Goal: Communication & Community: Answer question/provide support

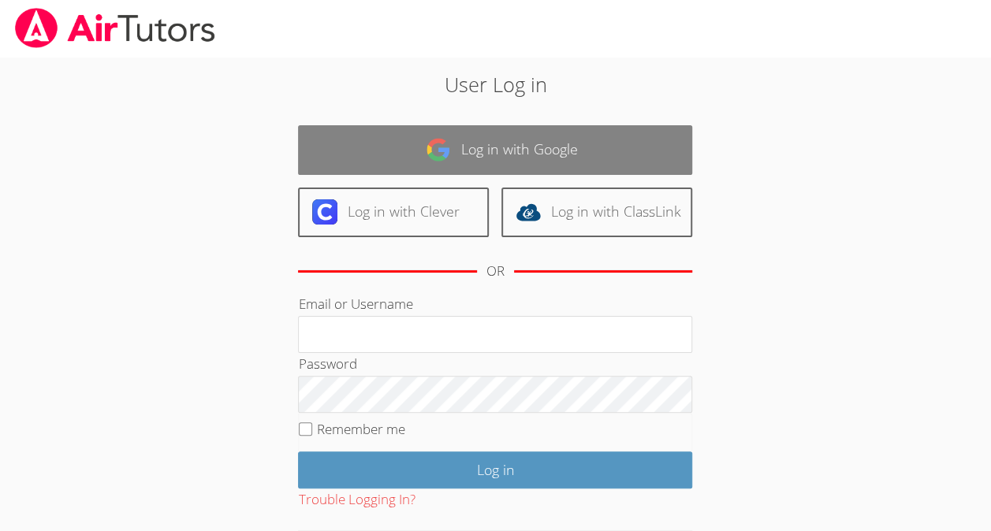
click at [593, 145] on link "Log in with Google" at bounding box center [495, 150] width 394 height 50
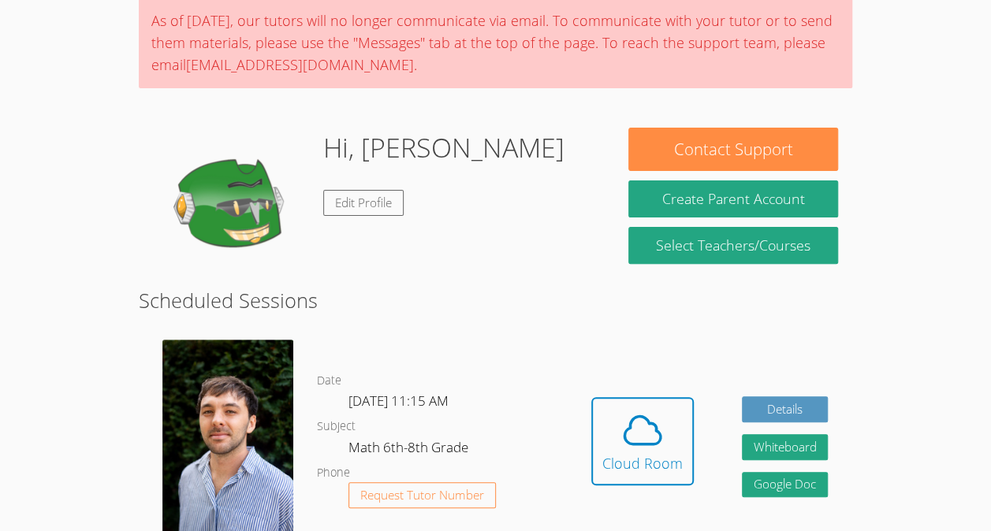
scroll to position [129, 0]
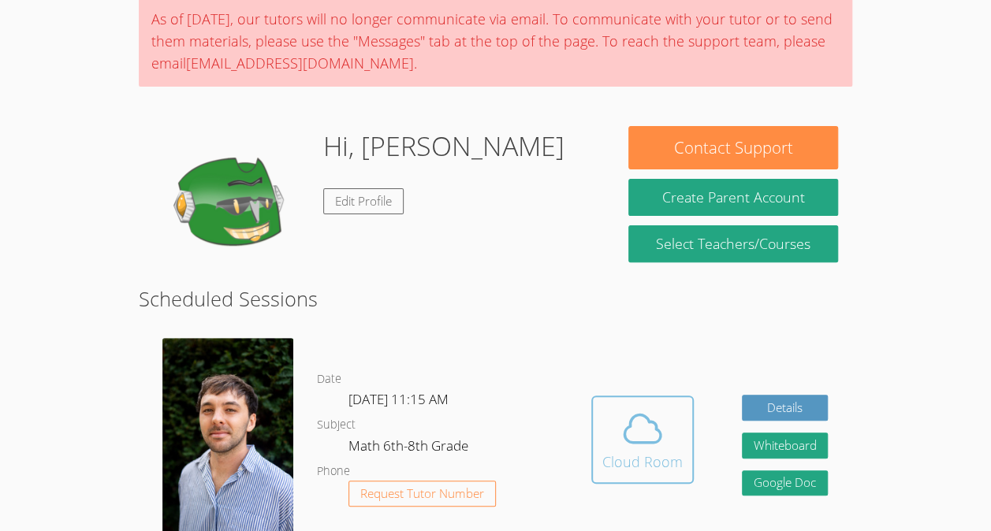
click at [608, 430] on span at bounding box center [642, 429] width 80 height 44
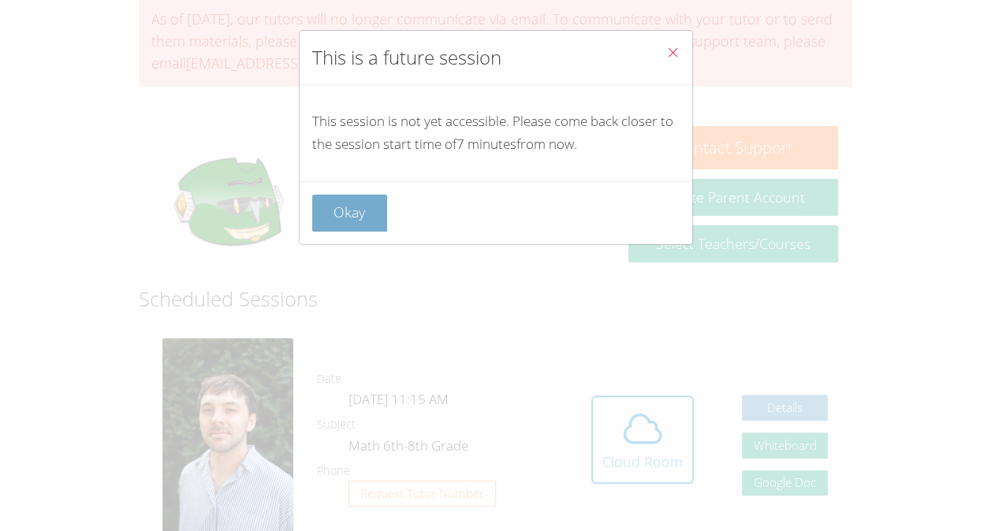
click at [375, 195] on button "Okay" at bounding box center [350, 213] width 76 height 37
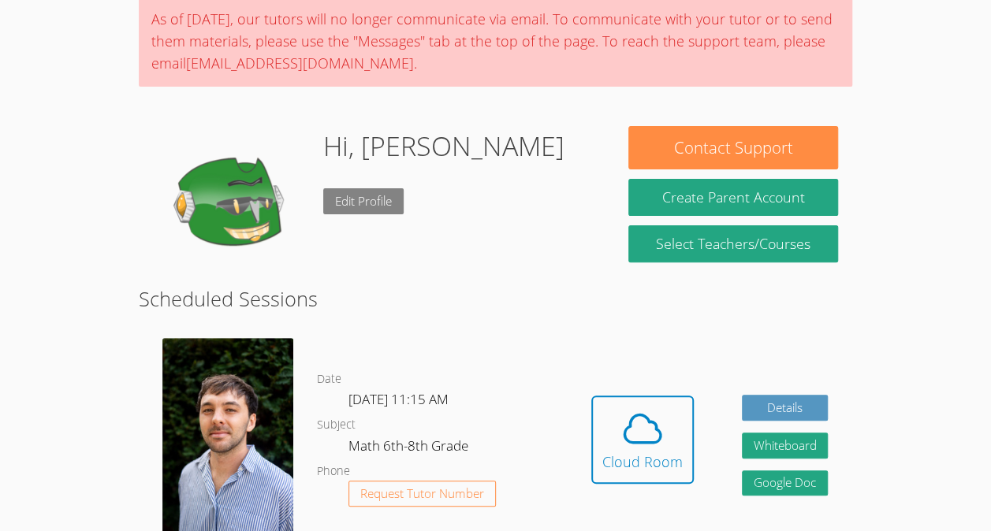
click at [349, 210] on link "Edit Profile" at bounding box center [363, 201] width 80 height 26
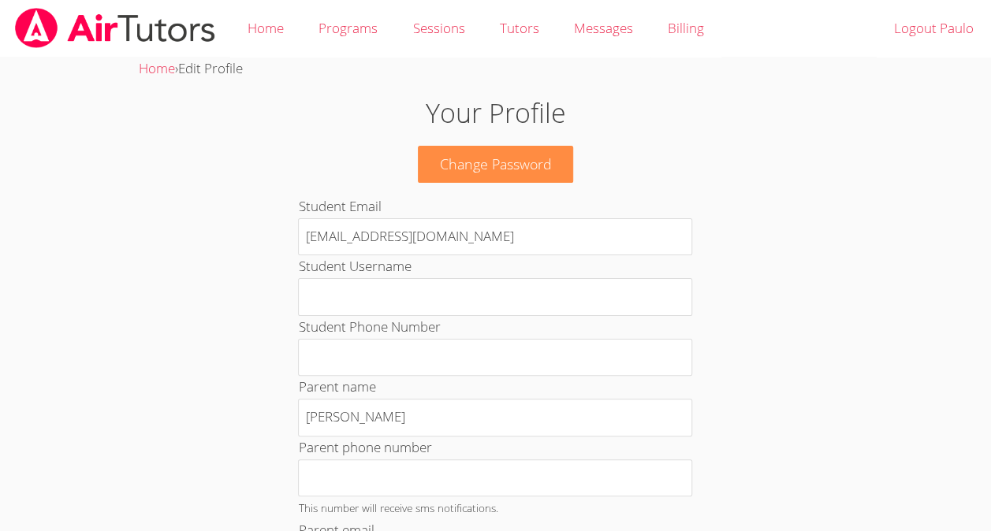
scroll to position [129, 0]
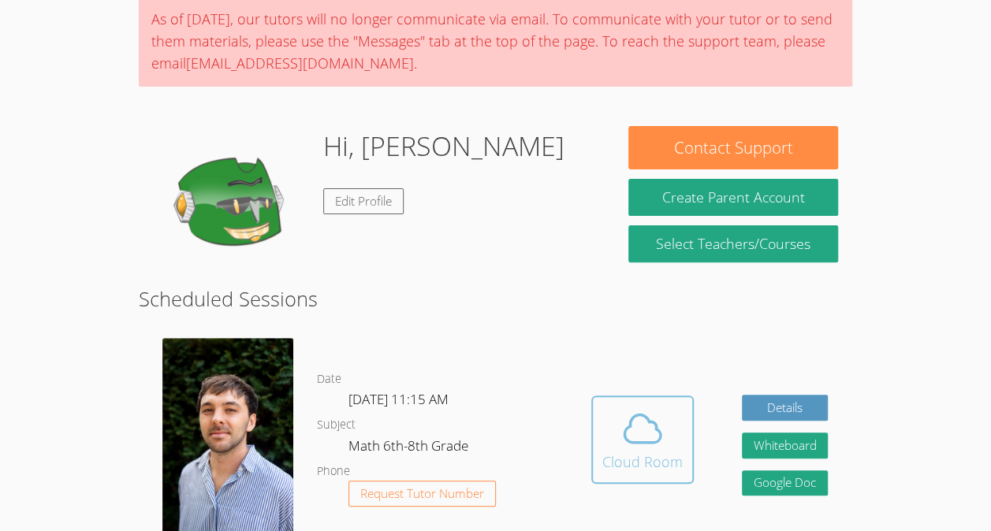
click at [616, 446] on span at bounding box center [642, 429] width 80 height 44
click at [649, 441] on icon at bounding box center [642, 429] width 44 height 44
click at [624, 442] on icon at bounding box center [642, 429] width 36 height 28
click at [615, 467] on div "Cloud Room" at bounding box center [642, 462] width 80 height 22
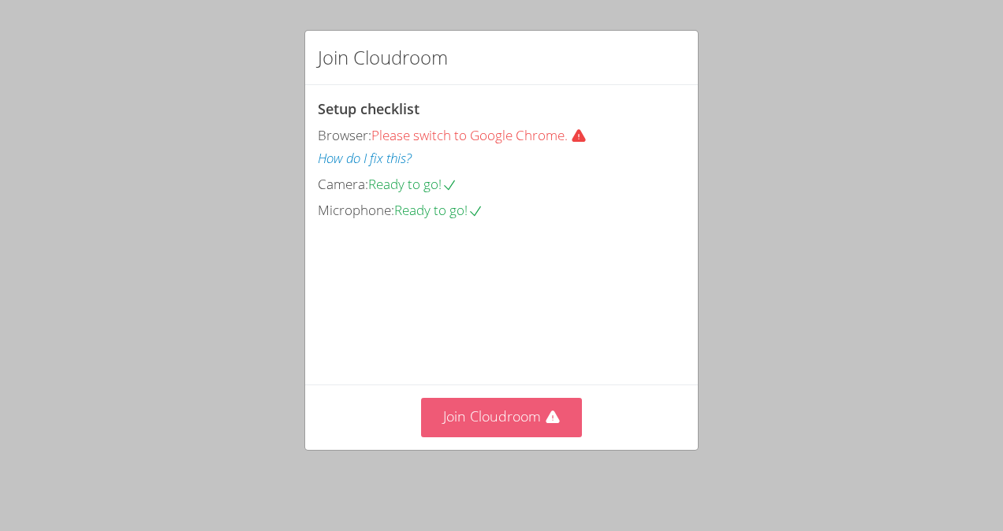
click at [558, 424] on button "Join Cloudroom" at bounding box center [502, 417] width 162 height 39
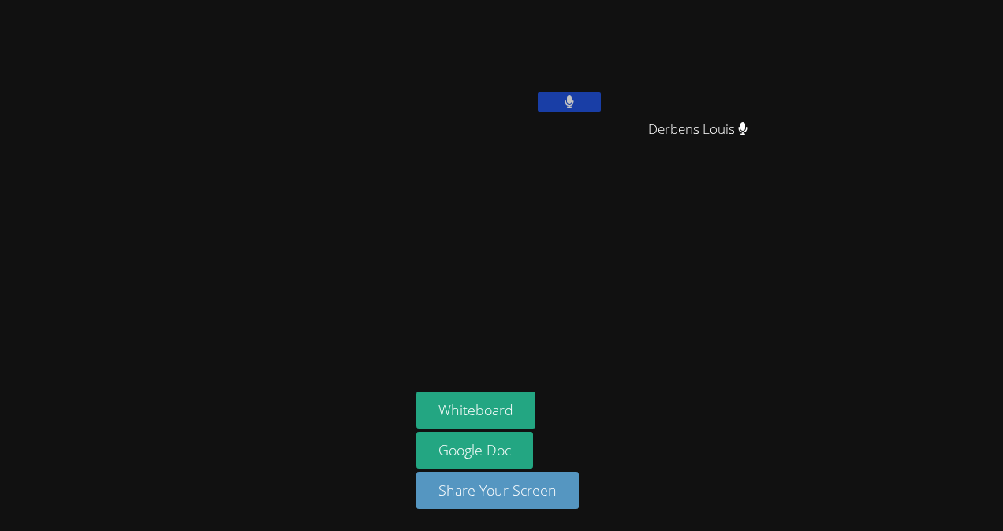
click at [593, 89] on video at bounding box center [510, 59] width 188 height 106
click at [588, 103] on button at bounding box center [569, 102] width 63 height 20
click at [473, 444] on link "Google Doc" at bounding box center [474, 450] width 117 height 37
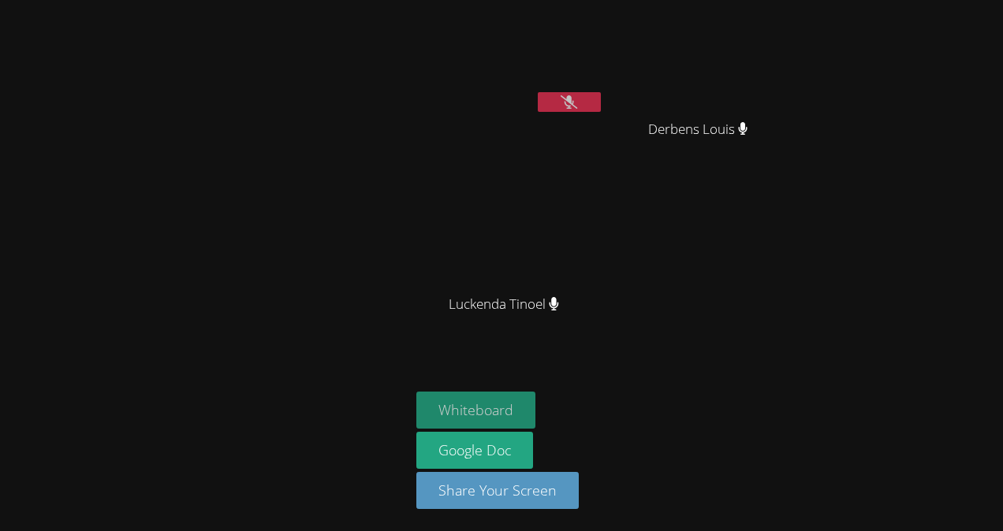
click at [463, 407] on button "Whiteboard" at bounding box center [475, 410] width 119 height 37
click at [560, 85] on video at bounding box center [510, 59] width 188 height 106
click at [560, 99] on button at bounding box center [569, 102] width 63 height 20
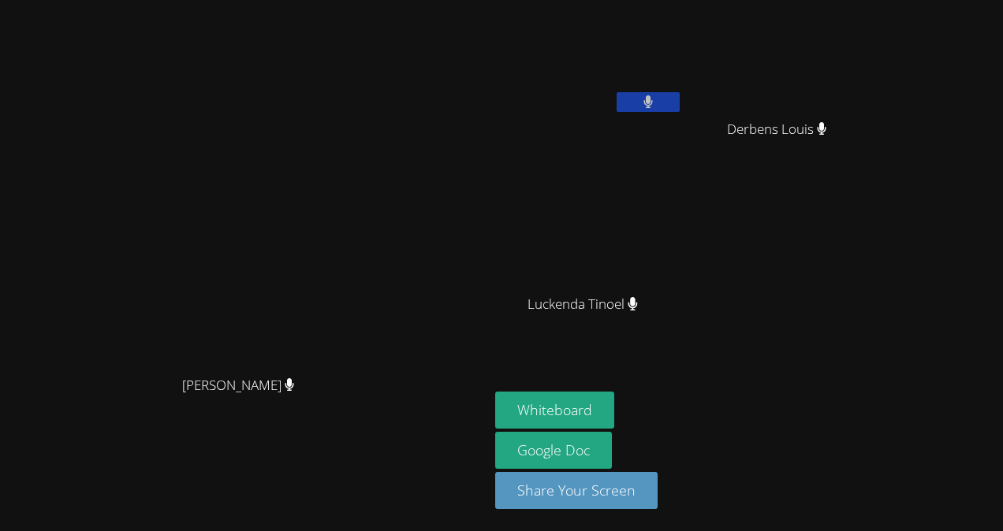
click at [236, 196] on video at bounding box center [244, 234] width 236 height 268
click at [364, 20] on div "Franco Uribe-Rheinbolt Franco Uribe-Rheinbolt" at bounding box center [244, 265] width 476 height 519
click at [635, 348] on div "Luckenda Tinoel" at bounding box center [589, 318] width 188 height 63
click at [816, 340] on div "Paulo Gomes Silva Derbens Louis Derbens Louis Luckenda Tinoel Luckenda Tinoel" at bounding box center [685, 178] width 381 height 344
click at [482, 27] on div "Franco Uribe-Rheinbolt Franco Uribe-Rheinbolt" at bounding box center [244, 265] width 476 height 519
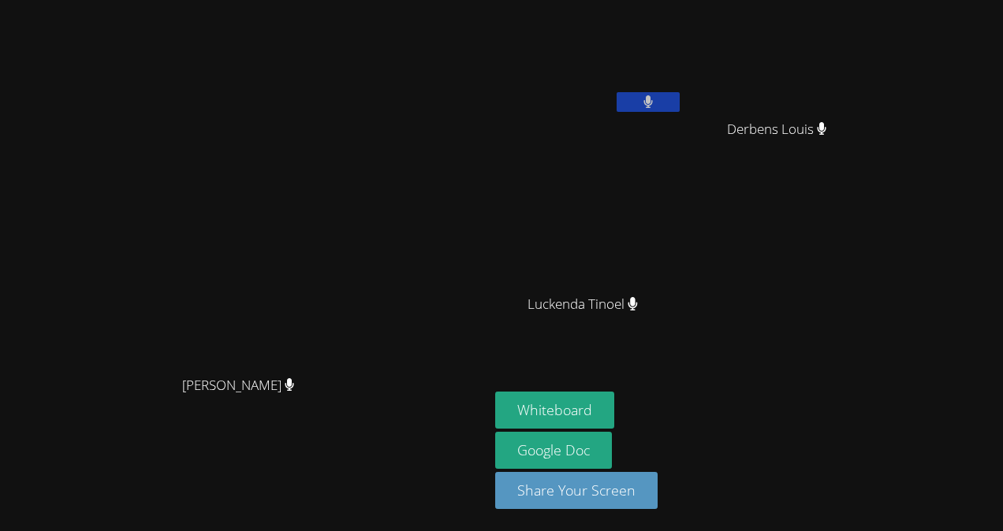
click at [679, 101] on button at bounding box center [647, 102] width 63 height 20
click at [679, 92] on button at bounding box center [647, 102] width 63 height 20
click at [679, 107] on button at bounding box center [647, 102] width 63 height 20
drag, startPoint x: 760, startPoint y: 113, endPoint x: 741, endPoint y: 103, distance: 21.1
click at [679, 103] on div at bounding box center [647, 104] width 63 height 24
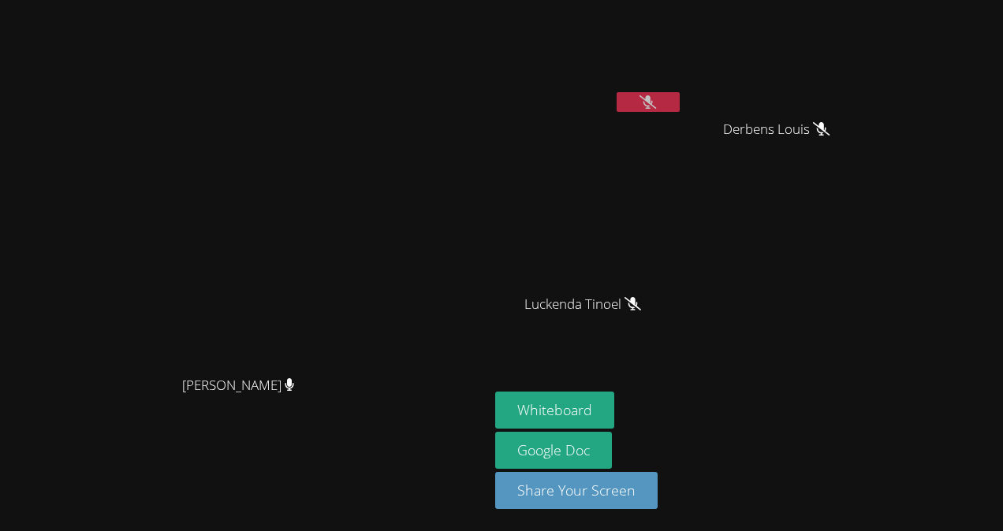
click at [656, 103] on icon at bounding box center [647, 101] width 17 height 13
click at [679, 99] on button at bounding box center [647, 102] width 63 height 20
click at [679, 100] on button at bounding box center [647, 102] width 63 height 20
click at [659, 61] on div "Paulo Gomes Silva Luckenda Tinoel Luckenda Tinoel Derbens Louis Derbens Louis" at bounding box center [685, 178] width 381 height 344
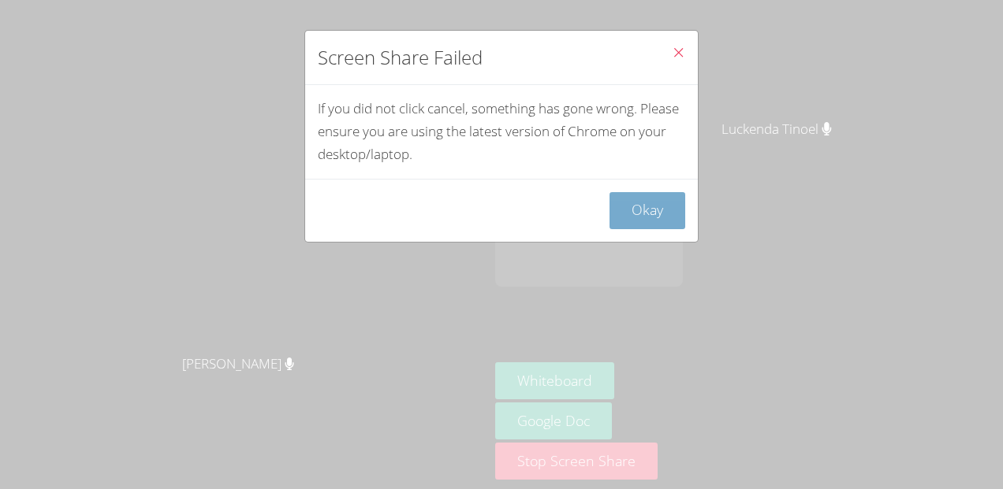
click at [618, 206] on button "Okay" at bounding box center [647, 210] width 76 height 37
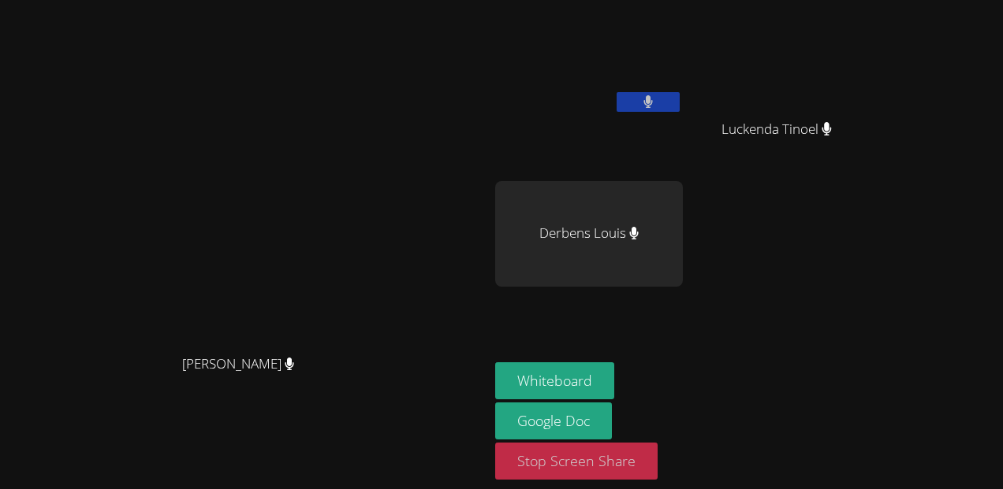
click at [541, 471] on button "Stop Screen Share" at bounding box center [576, 461] width 162 height 37
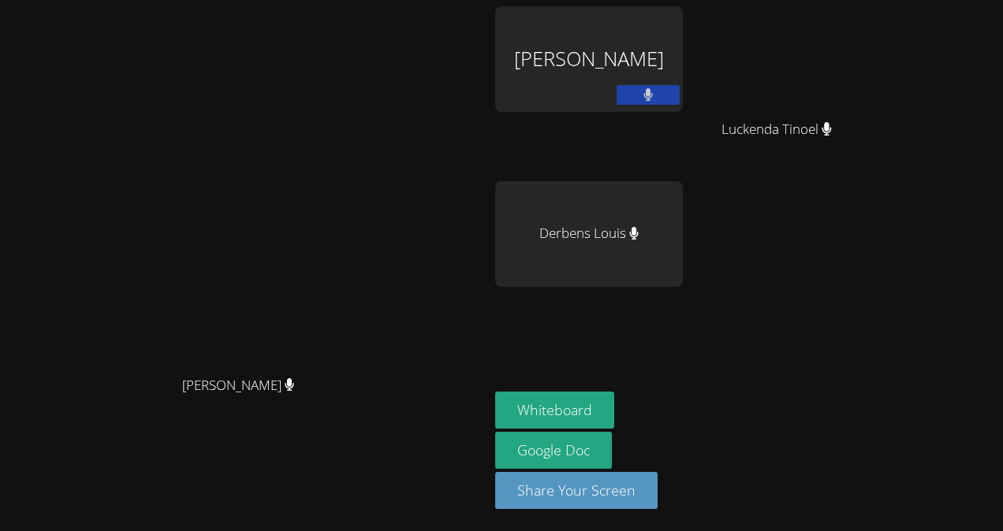
click at [579, 73] on div "Paulo Gomes Silva" at bounding box center [589, 59] width 188 height 106
click at [683, 188] on div "Paulo Gomes Silva Luckenda Tinoel Luckenda Tinoel Derbens Louis" at bounding box center [685, 178] width 381 height 344
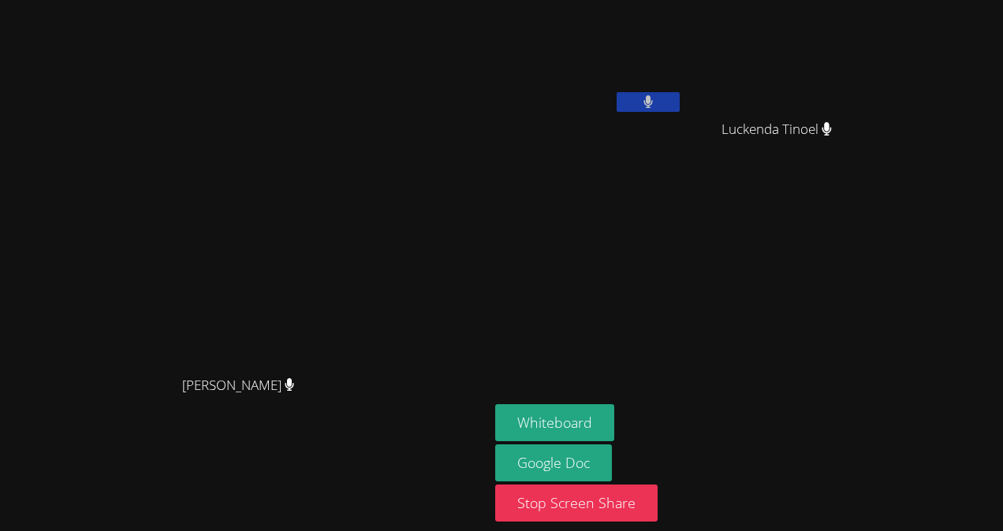
click at [593, 36] on video at bounding box center [589, 59] width 188 height 106
click at [538, 457] on link "Google Doc" at bounding box center [553, 463] width 117 height 37
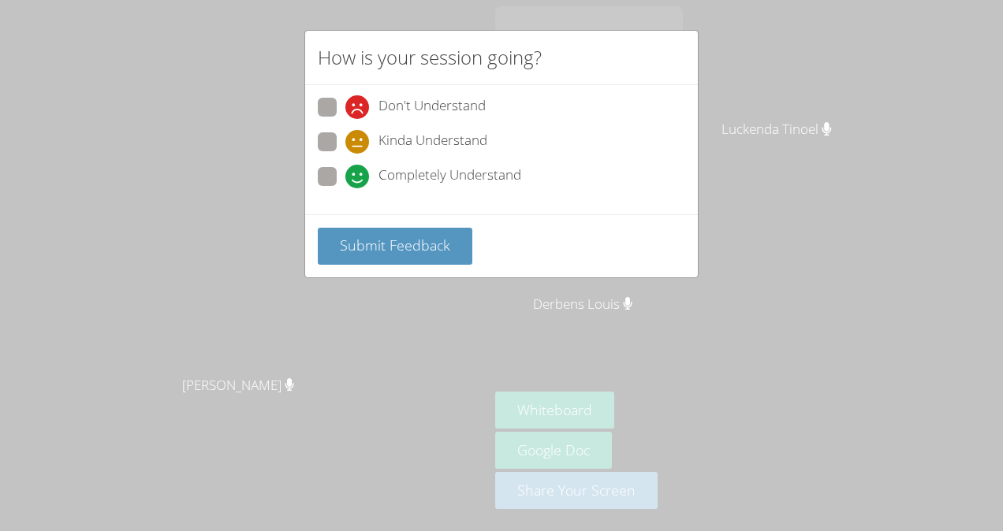
click at [345, 188] on span at bounding box center [345, 188] width 0 height 0
click at [345, 173] on input "Completely Understand" at bounding box center [351, 173] width 13 height 13
radio input "true"
click at [364, 255] on button "Submit Feedback" at bounding box center [395, 246] width 154 height 37
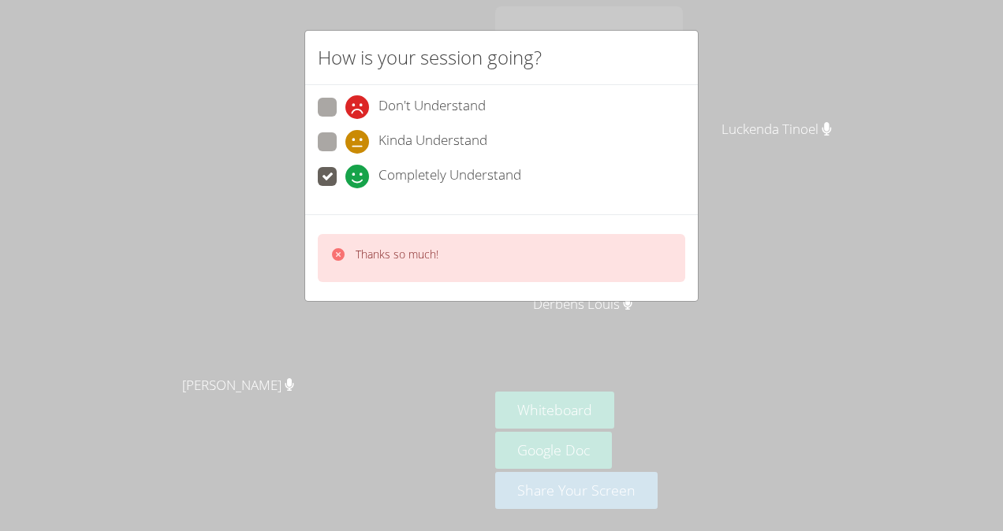
click at [292, 294] on div "How is your session going? Don't Understand Kinda Understand Completely Underst…" at bounding box center [501, 265] width 1003 height 531
drag, startPoint x: 292, startPoint y: 294, endPoint x: 266, endPoint y: 290, distance: 25.5
click at [266, 290] on div "How is your session going? Don't Understand Kinda Understand Completely Underst…" at bounding box center [501, 265] width 1003 height 531
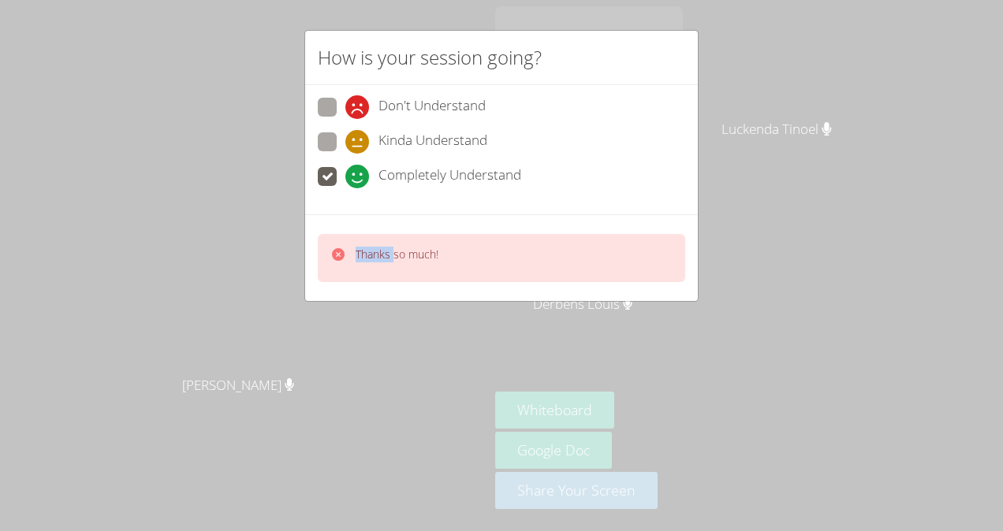
click at [266, 290] on div "How is your session going? Don't Understand Kinda Understand Completely Underst…" at bounding box center [501, 265] width 1003 height 531
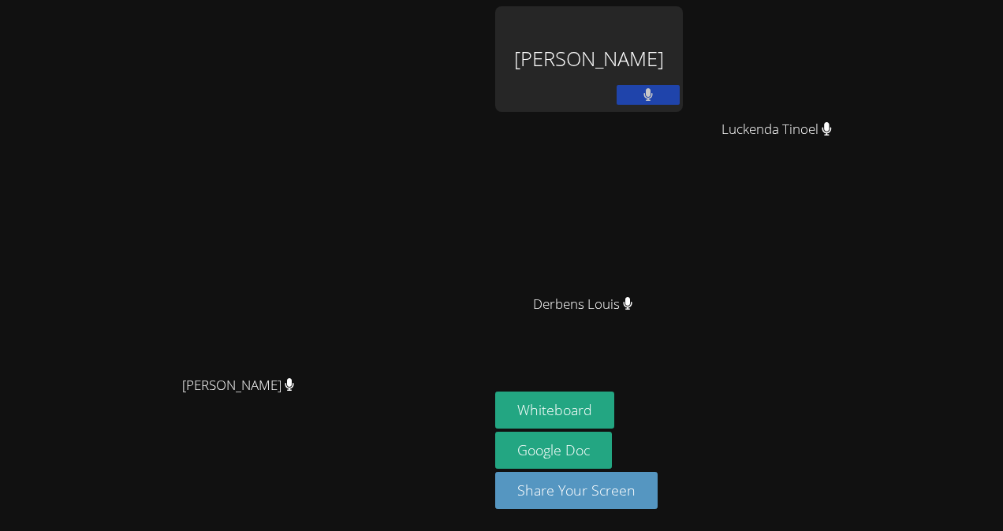
drag, startPoint x: 266, startPoint y: 290, endPoint x: 243, endPoint y: 309, distance: 30.3
click at [243, 309] on video at bounding box center [244, 234] width 236 height 268
click at [541, 44] on div "Paulo Gomes Silva" at bounding box center [589, 59] width 188 height 106
